Goal: Task Accomplishment & Management: Manage account settings

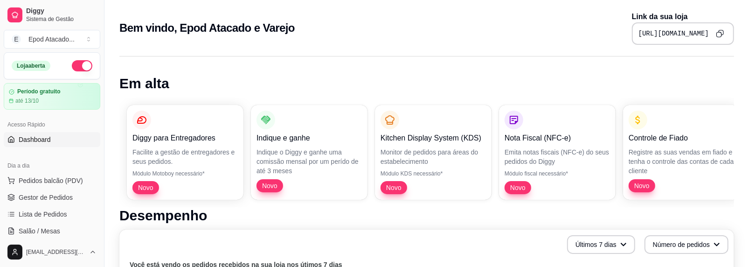
click at [720, 29] on icon "Copy to clipboard" at bounding box center [720, 33] width 8 height 8
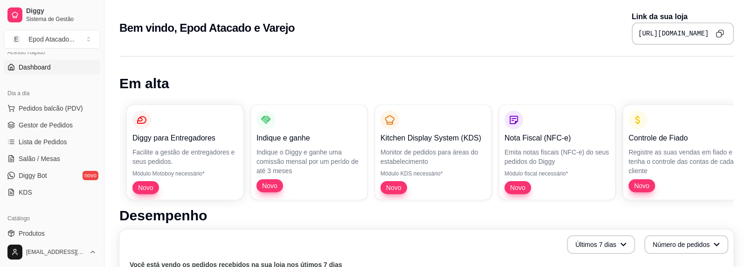
scroll to position [187, 0]
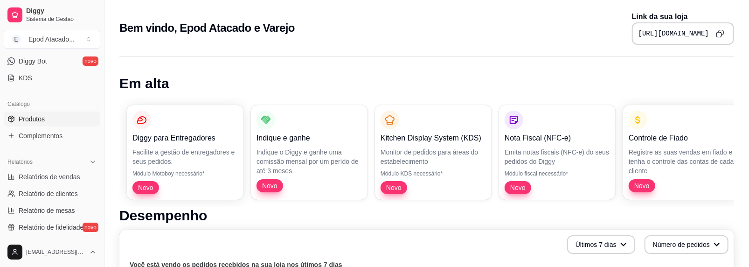
click at [44, 118] on span "Produtos" at bounding box center [32, 118] width 26 height 9
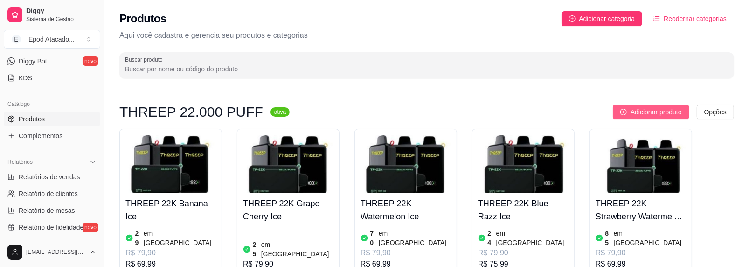
click at [639, 108] on span "Adicionar produto" at bounding box center [655, 112] width 51 height 10
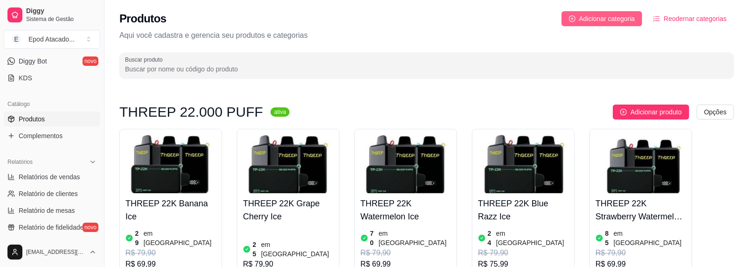
click at [599, 24] on button "Adicionar categoria" at bounding box center [601, 18] width 81 height 15
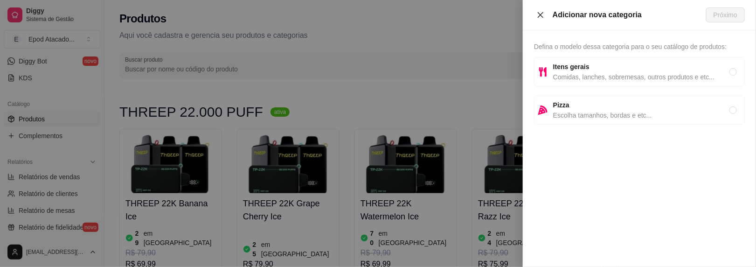
click at [540, 14] on icon "close" at bounding box center [541, 15] width 6 height 6
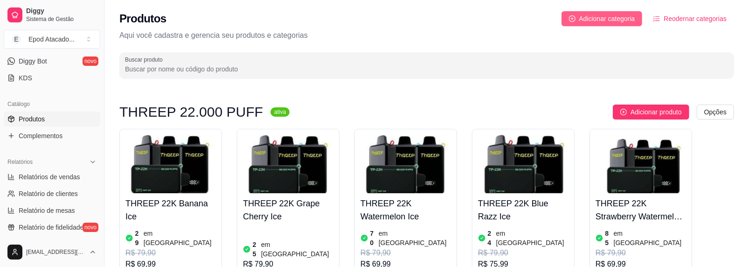
click at [595, 19] on span "Adicionar categoria" at bounding box center [607, 19] width 56 height 10
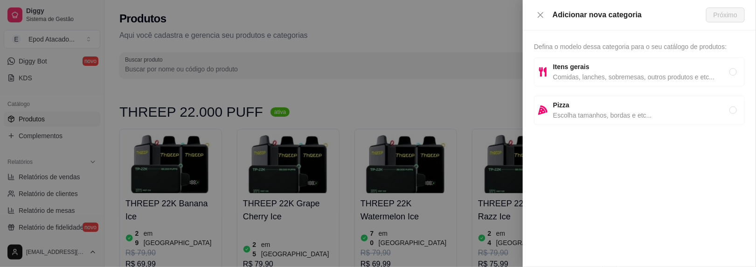
click at [557, 66] on strong "Itens gerais" at bounding box center [571, 66] width 36 height 7
radio input "true"
click at [721, 11] on span "Próximo" at bounding box center [725, 15] width 24 height 10
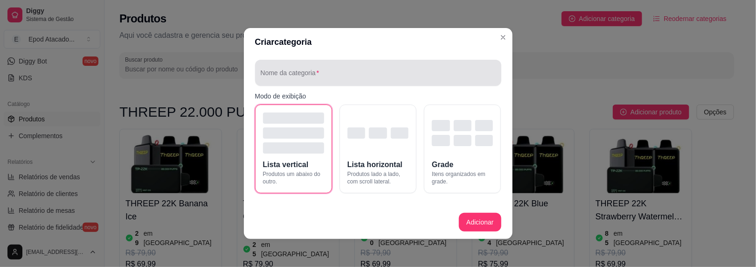
click at [317, 69] on div at bounding box center [378, 72] width 235 height 19
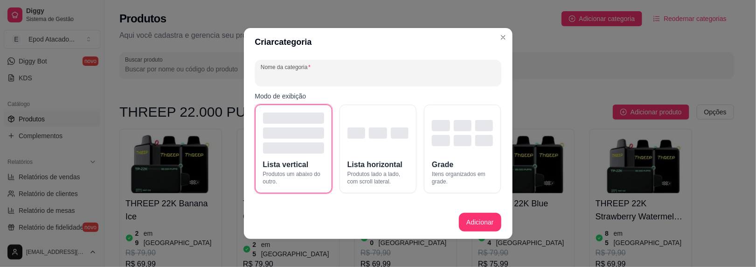
type input "i"
type input "IGNITE V80 NEW EDITION"
click at [471, 220] on button "Adicionar" at bounding box center [480, 222] width 42 height 19
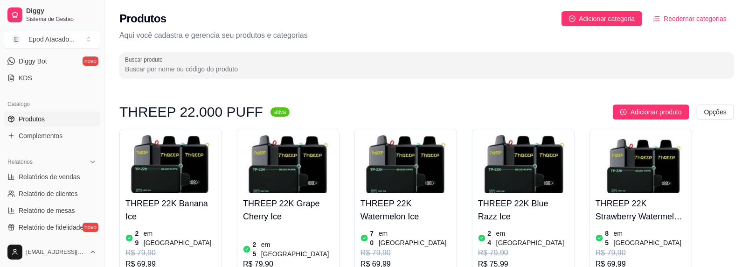
click at [672, 15] on span "Reodernar categorias" at bounding box center [695, 19] width 63 height 10
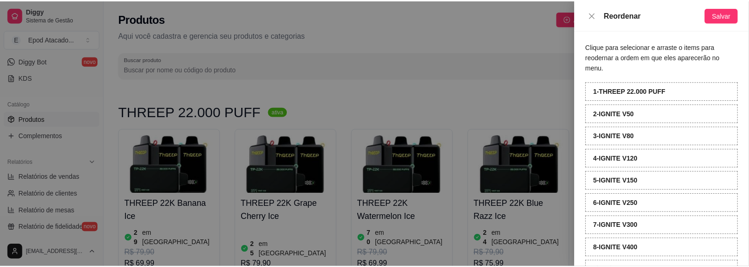
scroll to position [90, 0]
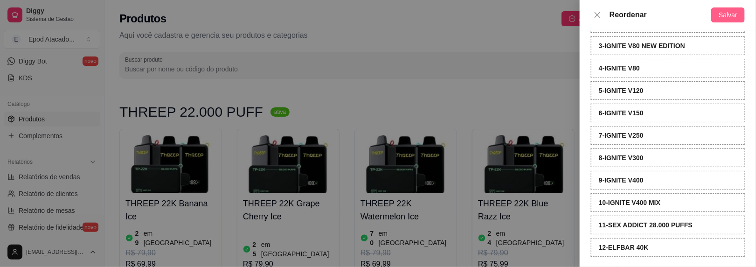
click at [729, 8] on button "Salvar" at bounding box center [728, 14] width 34 height 15
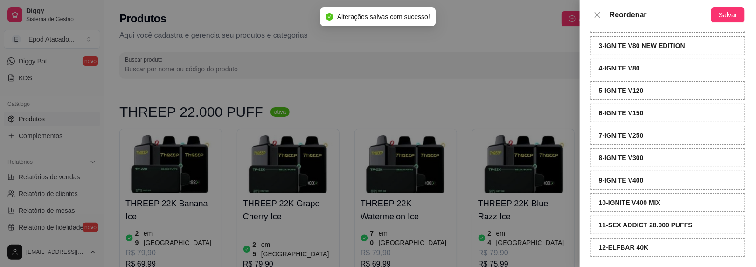
click at [332, 93] on div at bounding box center [378, 133] width 756 height 267
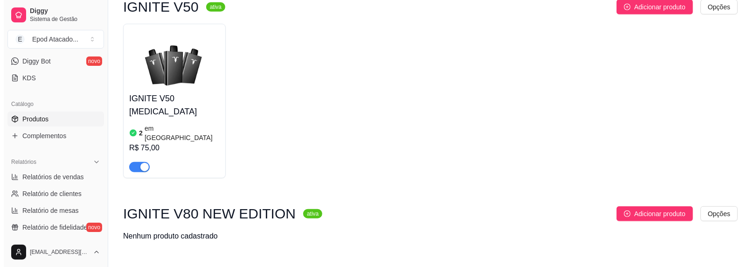
scroll to position [606, 0]
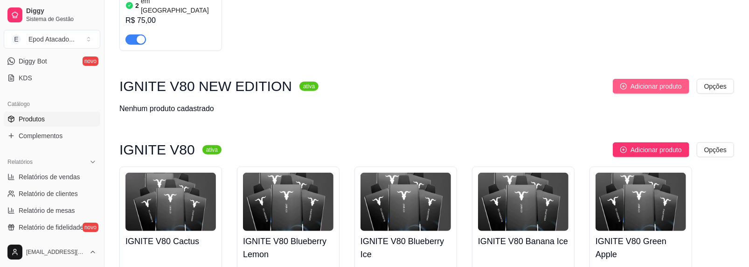
click at [642, 81] on span "Adicionar produto" at bounding box center [655, 86] width 51 height 10
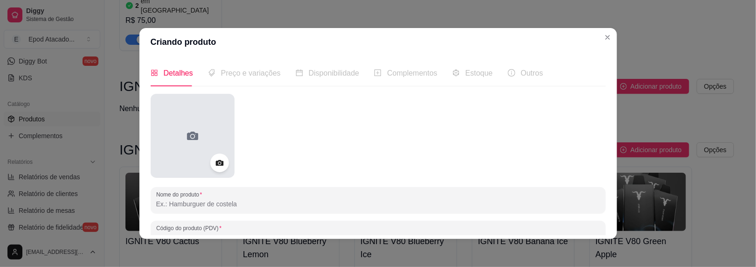
click at [191, 127] on div at bounding box center [193, 136] width 84 height 84
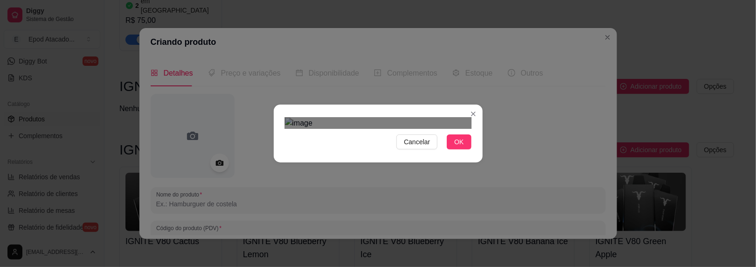
click at [434, 175] on div "Use the arrow keys to move the north east drag handle to change the crop select…" at bounding box center [434, 175] width 0 height 0
click at [403, 175] on div "Use the arrow keys to move the crop selection area" at bounding box center [377, 243] width 137 height 137
click at [456, 147] on span "OK" at bounding box center [458, 142] width 9 height 10
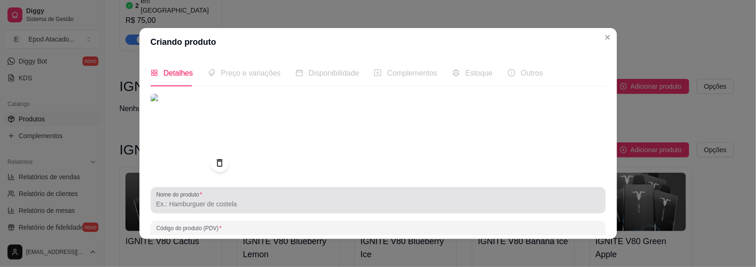
click at [174, 204] on input "Nome do produto" at bounding box center [378, 203] width 444 height 9
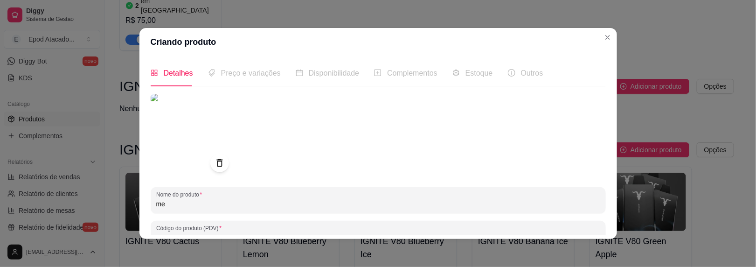
type input "m"
drag, startPoint x: 220, startPoint y: 203, endPoint x: 201, endPoint y: 204, distance: 18.7
click at [201, 204] on input "IGNITE V80 MENHTOL" at bounding box center [378, 203] width 444 height 9
drag, startPoint x: 216, startPoint y: 205, endPoint x: 231, endPoint y: 108, distance: 98.6
click at [193, 204] on input "IGNITE V80 [MEDICAL_DATA]" at bounding box center [378, 203] width 444 height 9
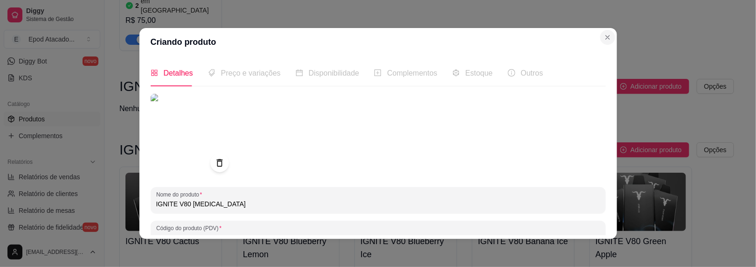
type input "IGNITE V80 [MEDICAL_DATA]"
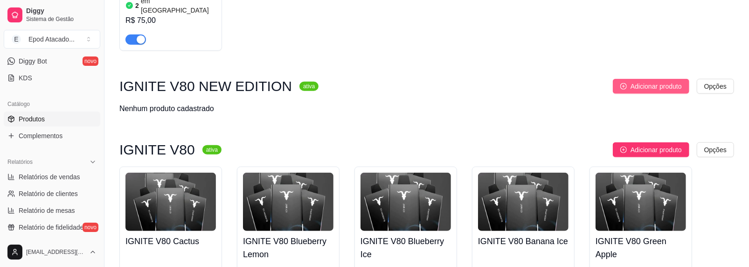
click at [633, 81] on span "Adicionar produto" at bounding box center [655, 86] width 51 height 10
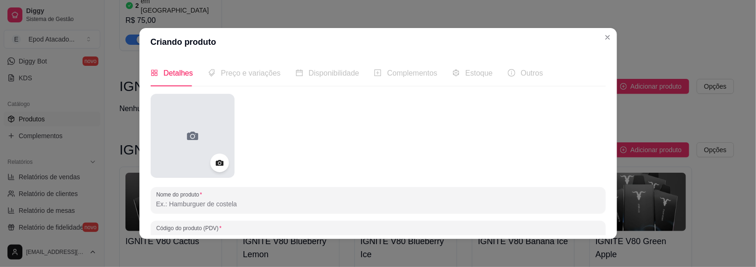
click at [182, 118] on div at bounding box center [193, 136] width 84 height 84
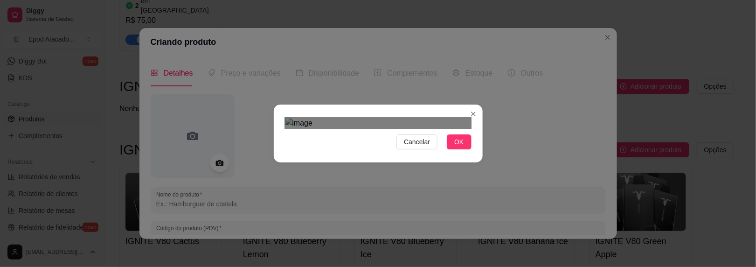
click at [295, 118] on div at bounding box center [378, 123] width 187 height 11
click at [412, 152] on div "Use the arrow keys to move the crop selection area" at bounding box center [374, 233] width 163 height 163
click at [455, 149] on button "OK" at bounding box center [459, 141] width 24 height 15
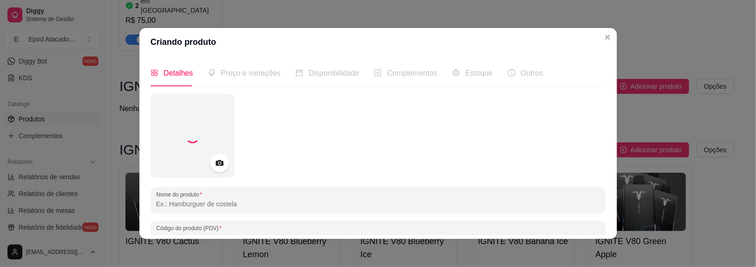
click at [189, 201] on input "Nome do produto" at bounding box center [378, 203] width 444 height 9
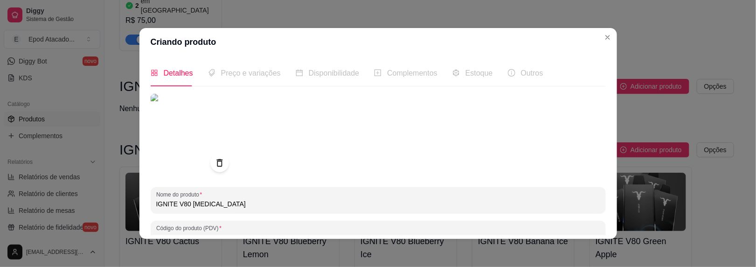
scroll to position [93, 0]
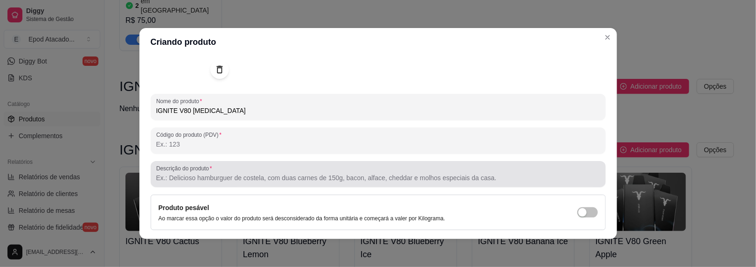
type input "IGNITE V80 [MEDICAL_DATA]"
click at [181, 180] on input "Descrição do produto" at bounding box center [378, 177] width 444 height 9
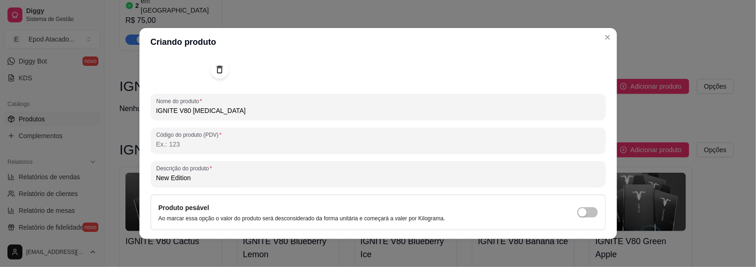
drag, startPoint x: 201, startPoint y: 178, endPoint x: 135, endPoint y: 178, distance: 66.7
click at [135, 178] on div "Criando produto Detalhes Preço e variações Disponibilidade Complementos Estoque…" at bounding box center [378, 133] width 756 height 267
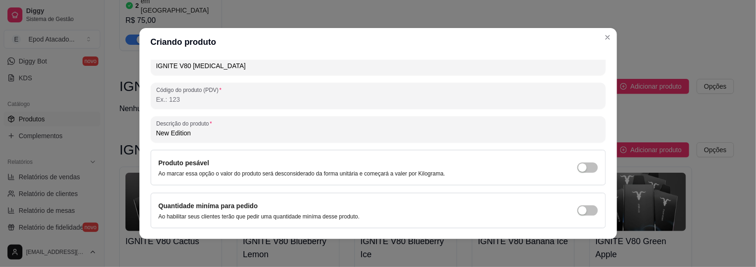
scroll to position [164, 0]
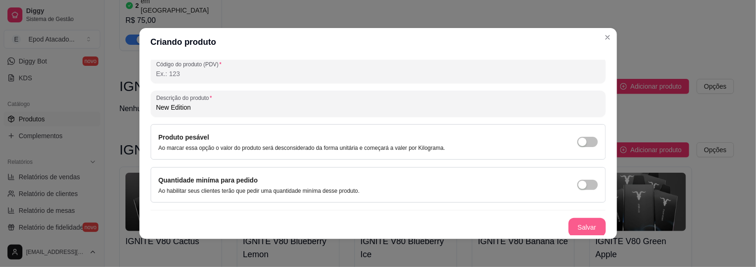
type input "New Edition"
click at [569, 229] on button "Salvar" at bounding box center [586, 227] width 37 height 19
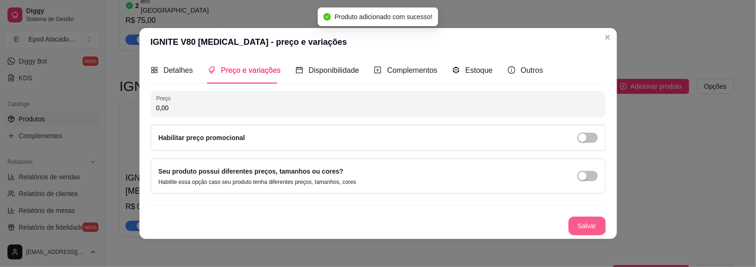
scroll to position [2, 0]
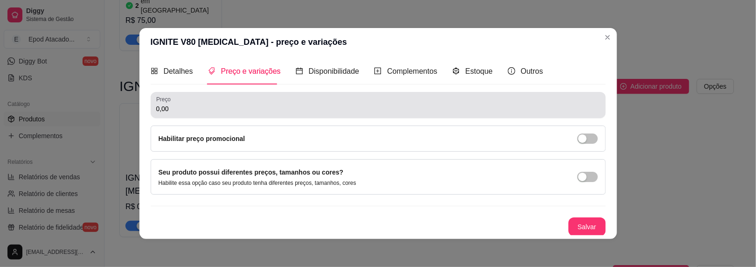
click at [82, 104] on div "IGNITE V80 [MEDICAL_DATA] - preço e variações Detalhes Preço e variações Dispon…" at bounding box center [378, 133] width 756 height 267
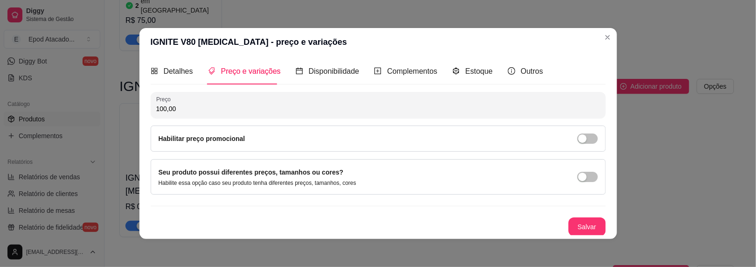
type input "100,00"
click at [580, 221] on button "Salvar" at bounding box center [587, 227] width 36 height 18
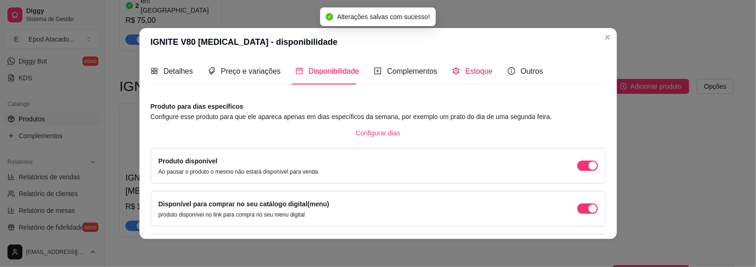
click at [455, 69] on div "Estoque" at bounding box center [472, 71] width 41 height 12
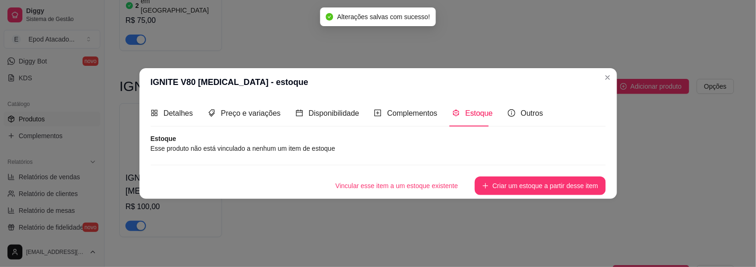
scroll to position [0, 0]
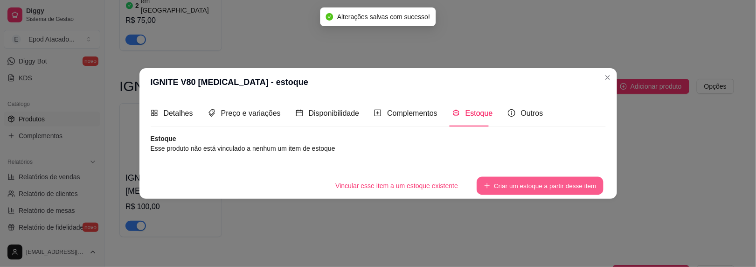
click at [511, 180] on button "Criar um estoque a partir desse item" at bounding box center [540, 186] width 127 height 18
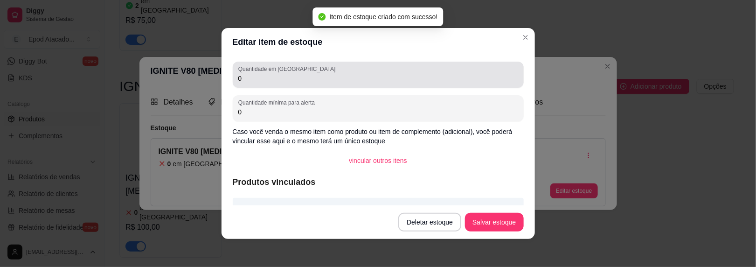
click at [248, 80] on input "0" at bounding box center [378, 78] width 280 height 9
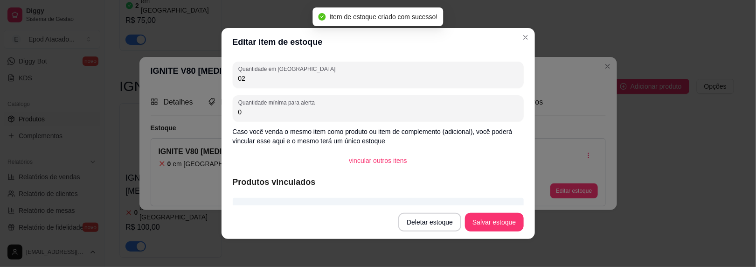
type input "0"
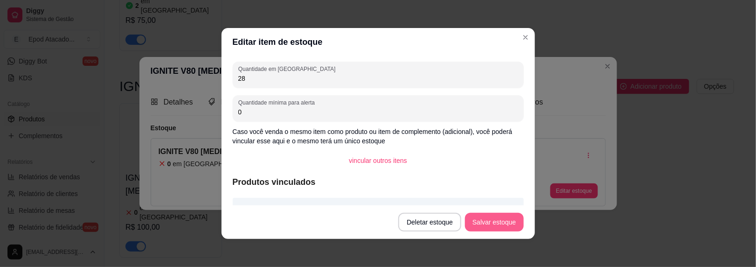
type input "28"
click at [483, 221] on button "Salvar estoque" at bounding box center [494, 222] width 58 height 19
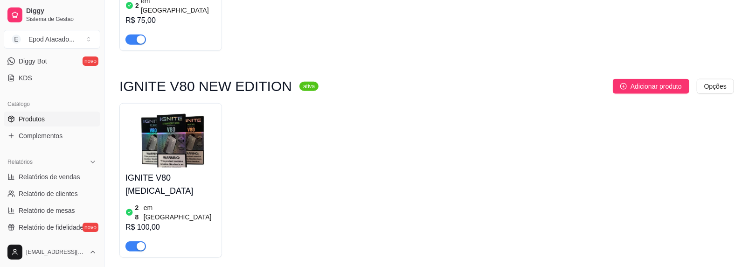
click at [640, 79] on div "IGNITE V80 NEW EDITION ativa Adicionar produto Opções IGNITE V80 [MEDICAL_DATA]…" at bounding box center [426, 168] width 615 height 179
click at [649, 81] on span "Adicionar produto" at bounding box center [655, 86] width 51 height 10
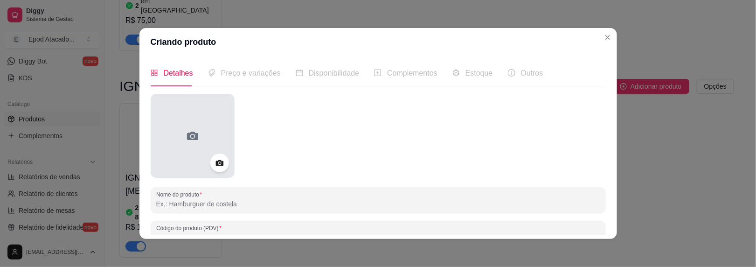
click at [173, 128] on div at bounding box center [193, 136] width 84 height 84
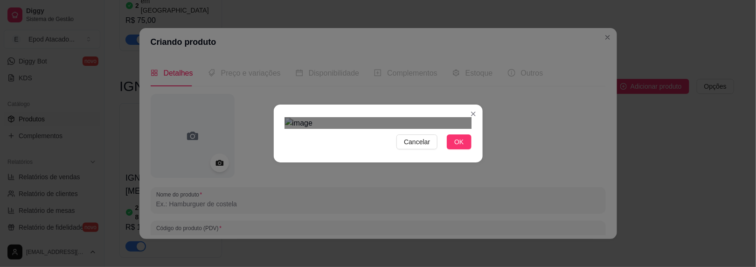
click at [420, 118] on div at bounding box center [378, 123] width 187 height 11
click at [456, 153] on div "Cancelar OK" at bounding box center [378, 133] width 209 height 39
click at [394, 168] on div "Use the arrow keys to move the crop selection area" at bounding box center [375, 240] width 144 height 144
click at [459, 147] on span "OK" at bounding box center [458, 142] width 9 height 10
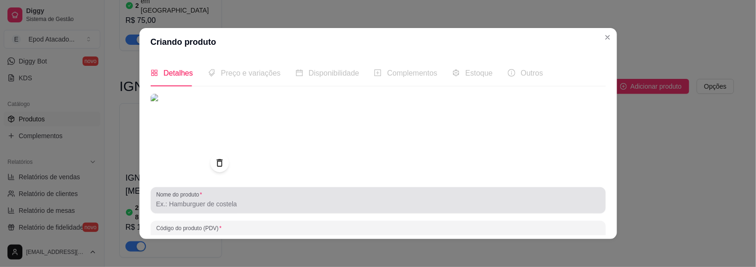
click at [198, 205] on input "Nome do produto" at bounding box center [378, 203] width 444 height 9
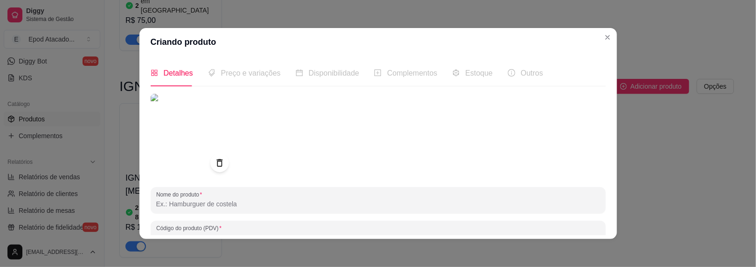
type input "i"
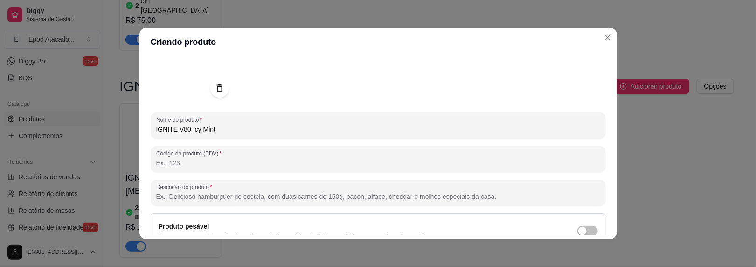
scroll to position [140, 0]
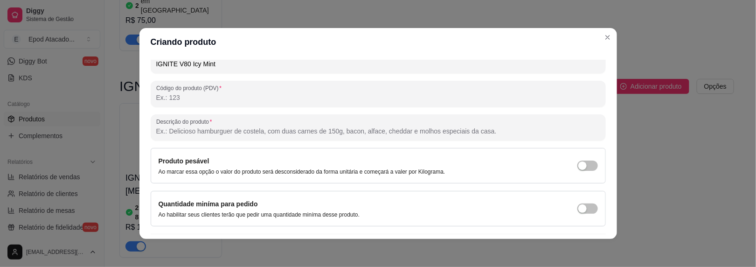
type input "IGNITE V80 Icy Mint"
click at [175, 138] on div "Descrição do produto" at bounding box center [378, 127] width 455 height 26
type input "n"
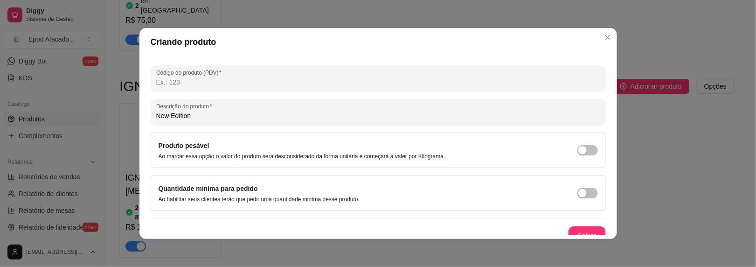
scroll to position [164, 0]
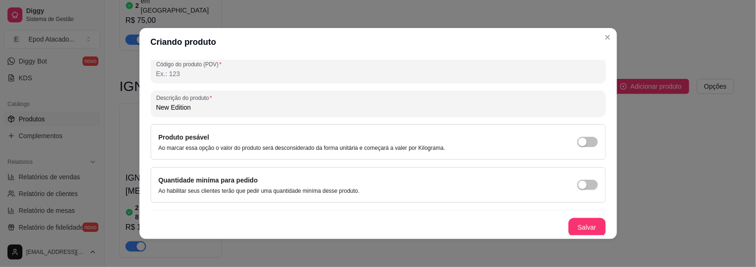
type input "New Edition"
click at [569, 227] on button "Salvar" at bounding box center [587, 227] width 36 height 18
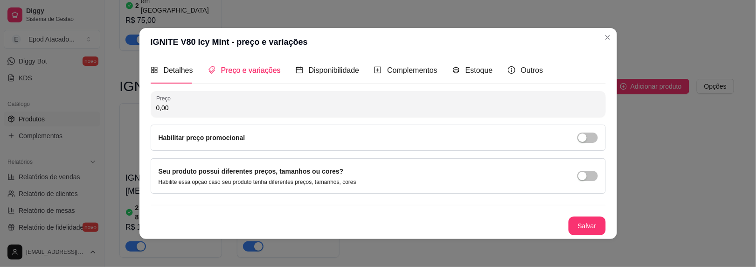
scroll to position [2, 0]
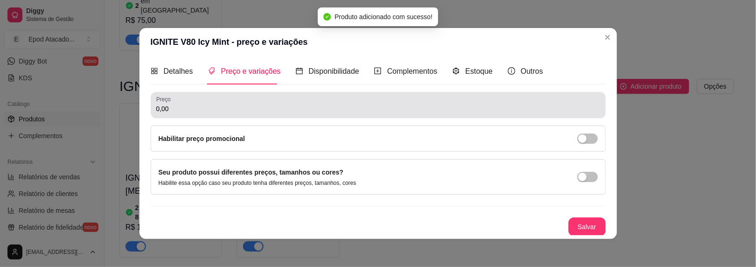
click at [220, 113] on div "0,00" at bounding box center [378, 105] width 444 height 19
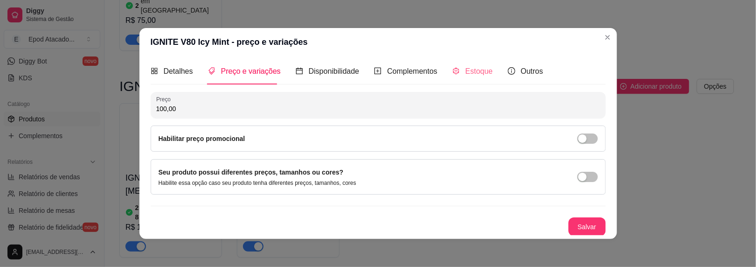
type input "100,00"
click at [453, 66] on div "Estoque" at bounding box center [472, 71] width 41 height 12
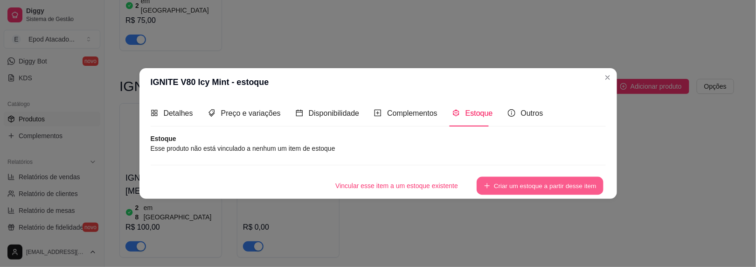
click at [500, 182] on button "Criar um estoque a partir desse item" at bounding box center [540, 186] width 127 height 18
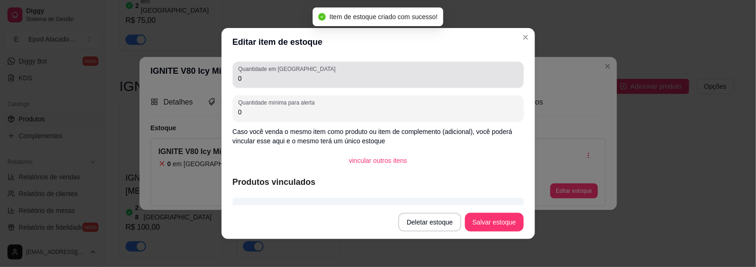
drag, startPoint x: 239, startPoint y: 82, endPoint x: 203, endPoint y: 82, distance: 35.9
click at [203, 82] on div "Editar item de estoque Quantidade em estoque 0 Quantidade mínima para alerta 0 …" at bounding box center [378, 133] width 756 height 267
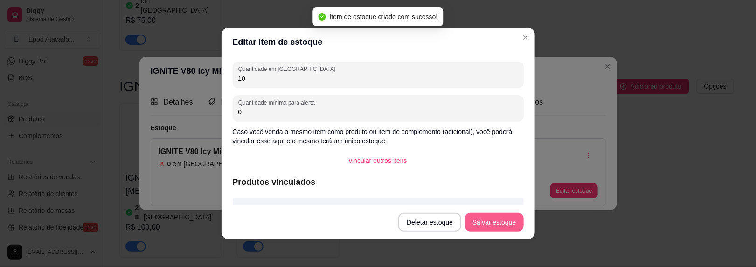
type input "10"
click at [487, 221] on button "Salvar estoque" at bounding box center [494, 222] width 58 height 19
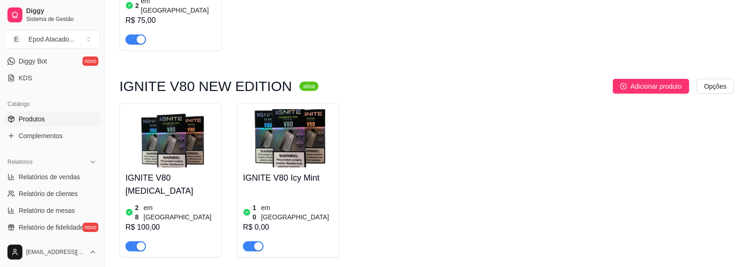
click at [281, 123] on img at bounding box center [288, 138] width 90 height 58
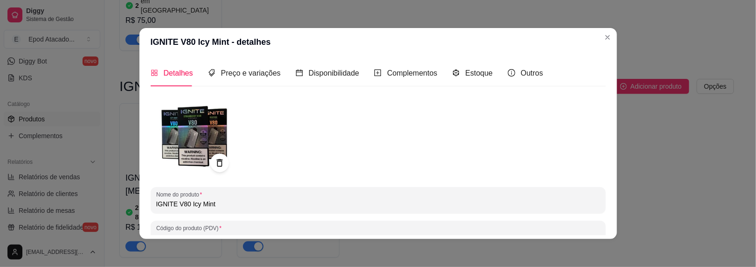
click at [194, 204] on input "IGNITE V80 Icy Mint" at bounding box center [378, 203] width 444 height 9
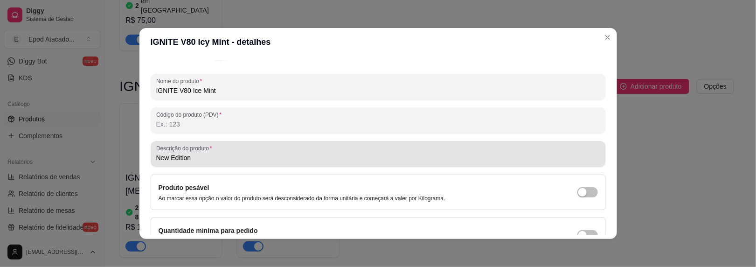
scroll to position [164, 0]
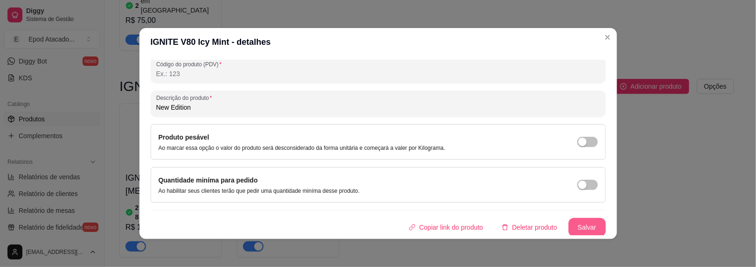
type input "IGNITE V80 Ice Mint"
click at [568, 223] on button "Salvar" at bounding box center [586, 227] width 37 height 19
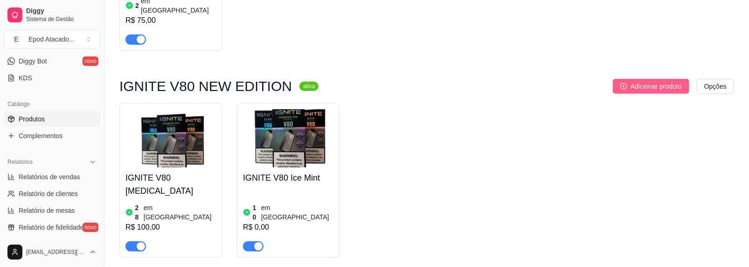
click at [630, 81] on span "Adicionar produto" at bounding box center [655, 86] width 51 height 10
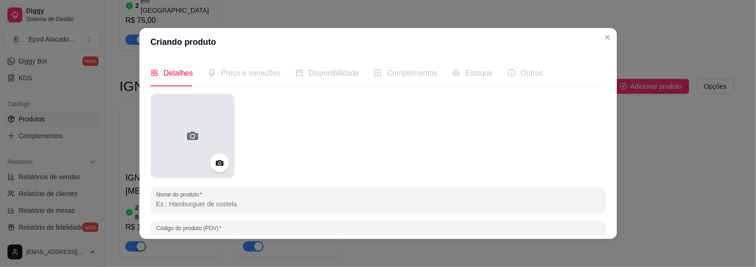
click at [174, 130] on div at bounding box center [193, 136] width 84 height 84
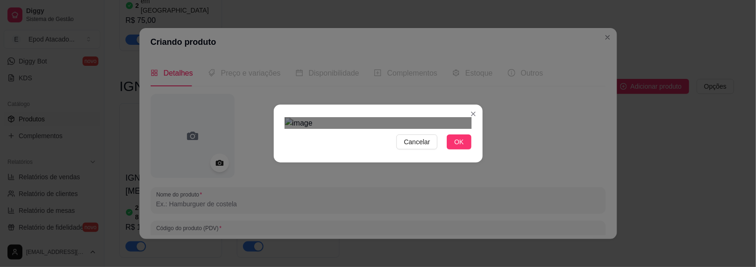
click at [413, 157] on div "Use the arrow keys to move the crop selection area" at bounding box center [378, 241] width 168 height 168
click at [443, 149] on div "Cancelar OK" at bounding box center [378, 141] width 187 height 15
click at [450, 149] on button "OK" at bounding box center [459, 141] width 24 height 15
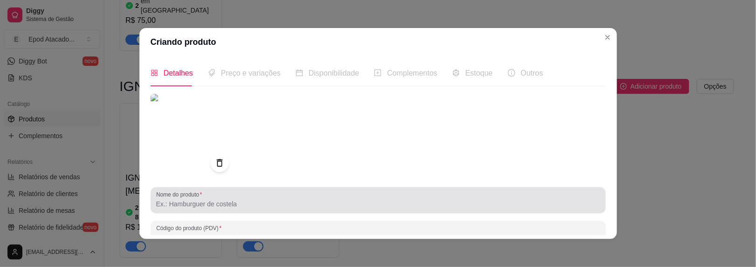
click at [200, 212] on div "Nome do produto" at bounding box center [378, 200] width 455 height 26
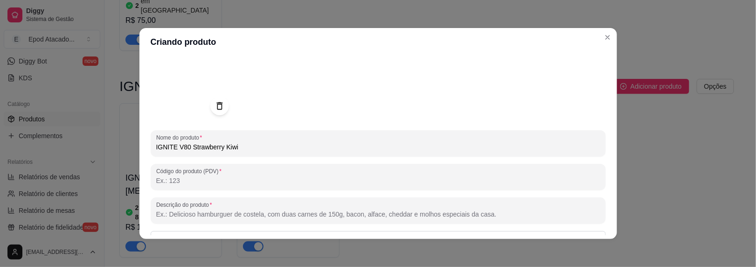
scroll to position [93, 0]
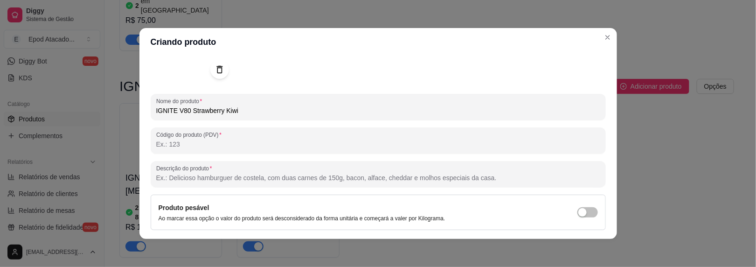
type input "IGNITE V80 Strawberry Kiwi"
click at [170, 170] on label "Descrição do produto" at bounding box center [185, 168] width 59 height 8
click at [170, 173] on input "Descrição do produto" at bounding box center [378, 177] width 444 height 9
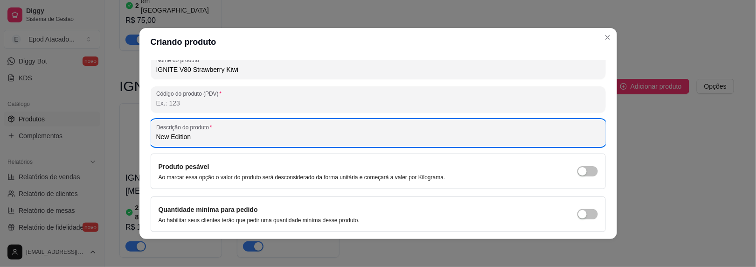
scroll to position [164, 0]
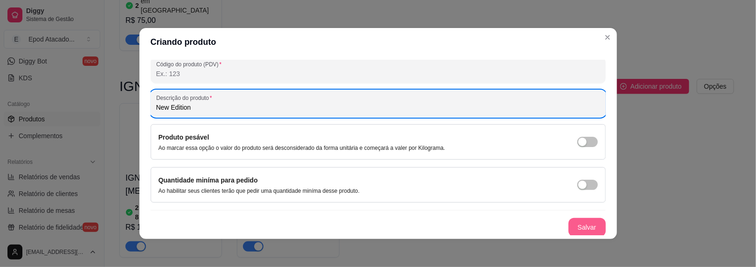
type input "New Edition"
click at [568, 225] on button "Salvar" at bounding box center [586, 227] width 37 height 19
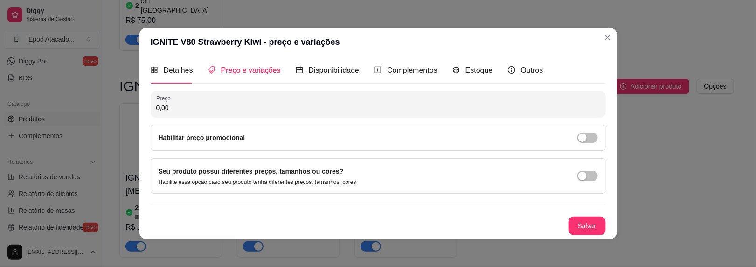
scroll to position [2, 0]
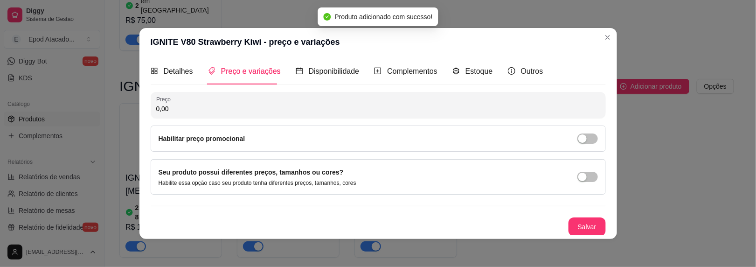
drag, startPoint x: 166, startPoint y: 106, endPoint x: 99, endPoint y: 106, distance: 67.1
click at [99, 106] on div "IGNITE V80 Strawberry Kiwi - preço e variações Detalhes Preço e variações Dispo…" at bounding box center [378, 133] width 756 height 267
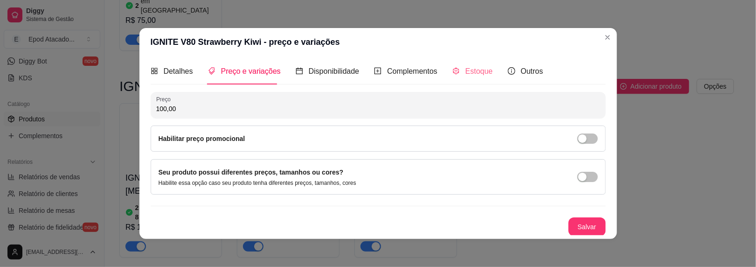
type input "100,00"
click at [469, 69] on span "Estoque" at bounding box center [479, 71] width 28 height 8
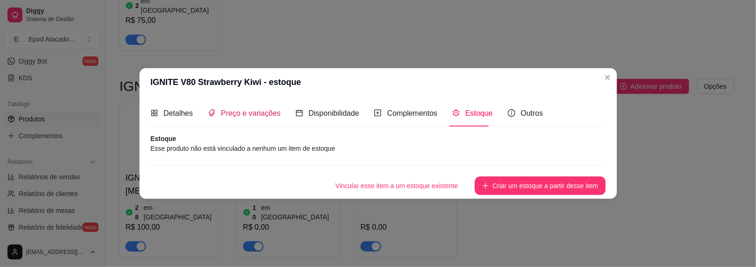
drag, startPoint x: 253, startPoint y: 111, endPoint x: 258, endPoint y: 111, distance: 5.1
click at [254, 111] on span "Preço e variações" at bounding box center [251, 113] width 60 height 8
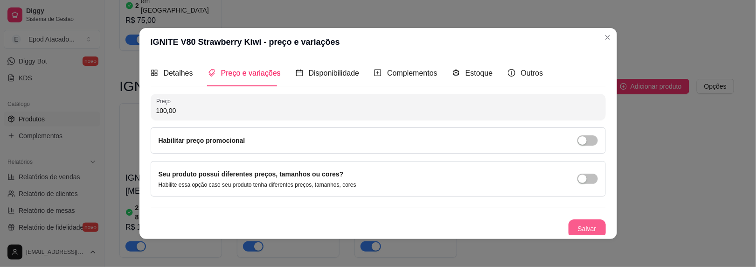
click at [577, 228] on button "Salvar" at bounding box center [586, 228] width 37 height 19
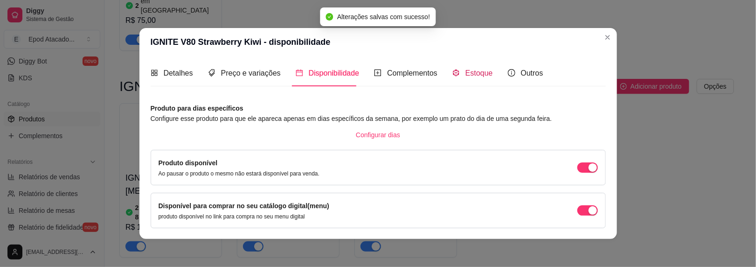
click at [465, 69] on span "Estoque" at bounding box center [479, 73] width 28 height 8
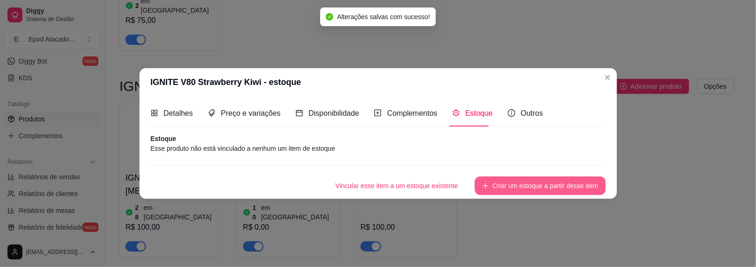
click at [538, 186] on button "Criar um estoque a partir desse item" at bounding box center [540, 185] width 131 height 19
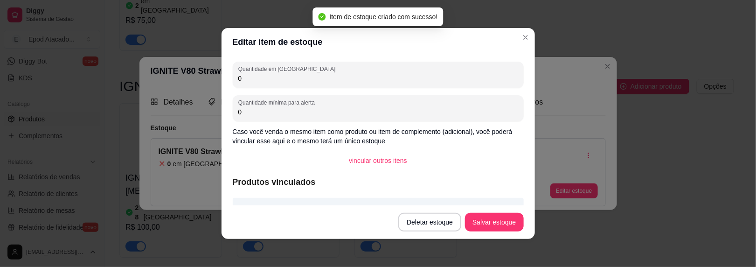
drag, startPoint x: 256, startPoint y: 74, endPoint x: 214, endPoint y: 76, distance: 42.5
click at [214, 76] on div "Editar item de estoque Quantidade em estoque 0 Quantidade mínima para alerta 0 …" at bounding box center [378, 133] width 756 height 267
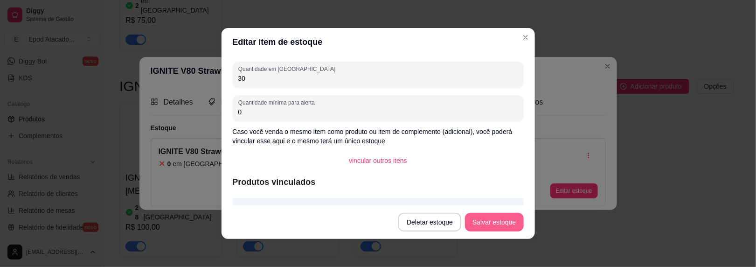
type input "30"
click at [494, 227] on button "Salvar estoque" at bounding box center [494, 222] width 57 height 18
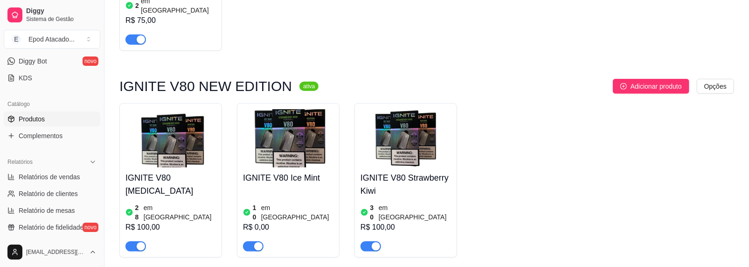
click at [260, 203] on div "10 em [GEOGRAPHIC_DATA]" at bounding box center [288, 212] width 90 height 19
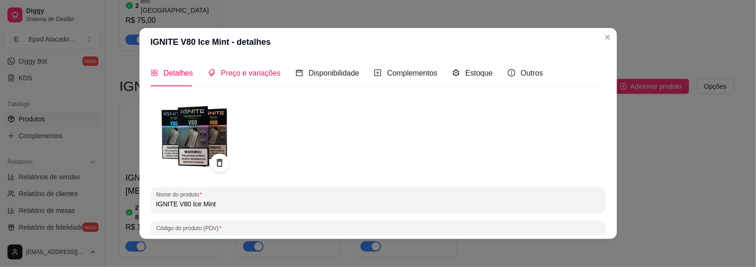
click at [252, 69] on span "Preço e variações" at bounding box center [251, 73] width 60 height 8
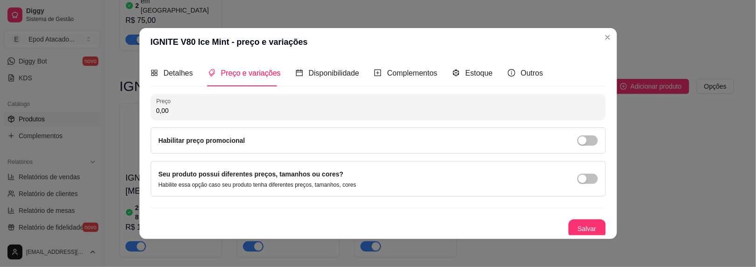
click at [224, 116] on div "Preço 0,00" at bounding box center [378, 107] width 455 height 26
type input "100,00"
click at [583, 226] on button "Salvar" at bounding box center [586, 228] width 37 height 19
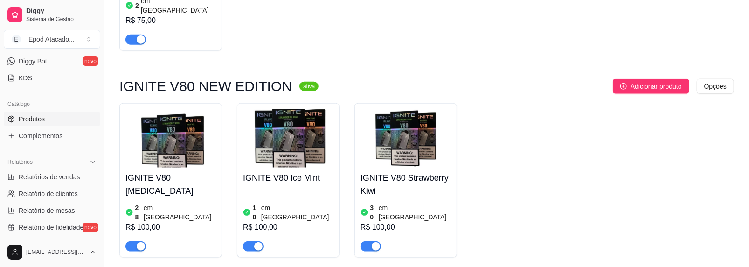
click at [274, 109] on img at bounding box center [288, 138] width 90 height 58
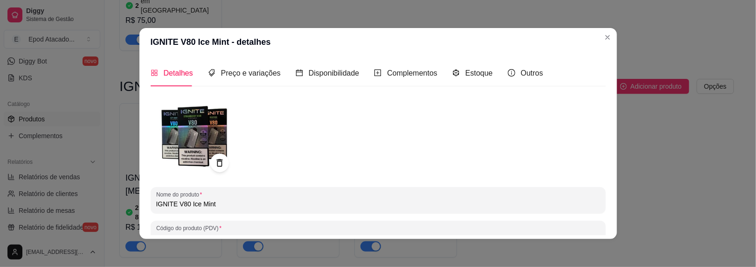
click at [180, 132] on img at bounding box center [193, 136] width 84 height 84
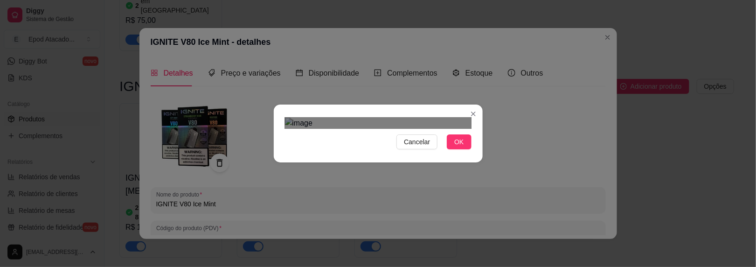
click at [318, 156] on div "Use the arrow keys to move the crop selection area" at bounding box center [374, 240] width 168 height 168
click at [422, 172] on div "Use the arrow keys to move the crop selection area" at bounding box center [378, 240] width 168 height 168
click at [455, 147] on span "OK" at bounding box center [458, 142] width 9 height 10
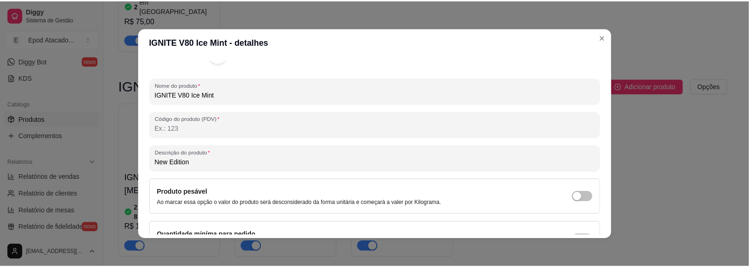
scroll to position [164, 0]
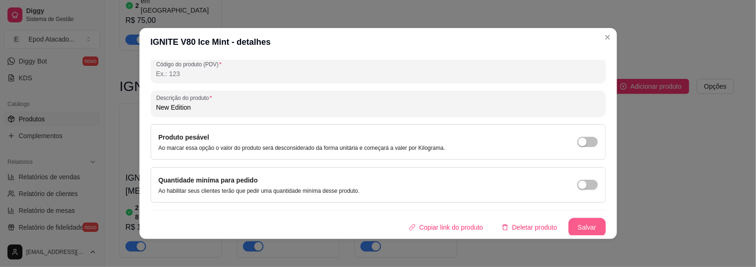
click at [583, 222] on button "Salvar" at bounding box center [586, 227] width 37 height 19
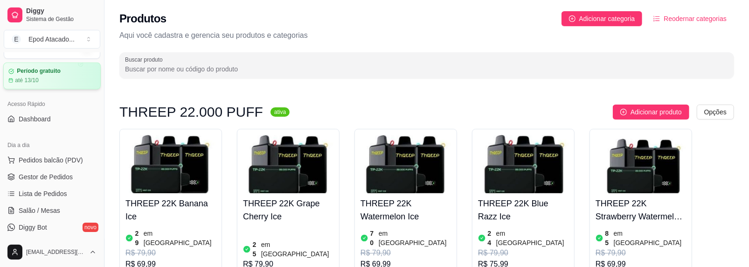
scroll to position [0, 0]
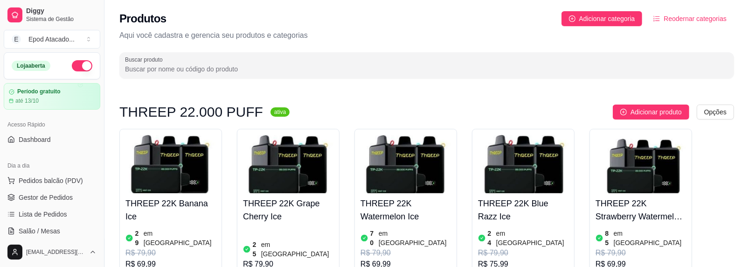
click at [72, 60] on button "button" at bounding box center [82, 65] width 21 height 11
